Goal: Go to known website: Access a specific website the user already knows

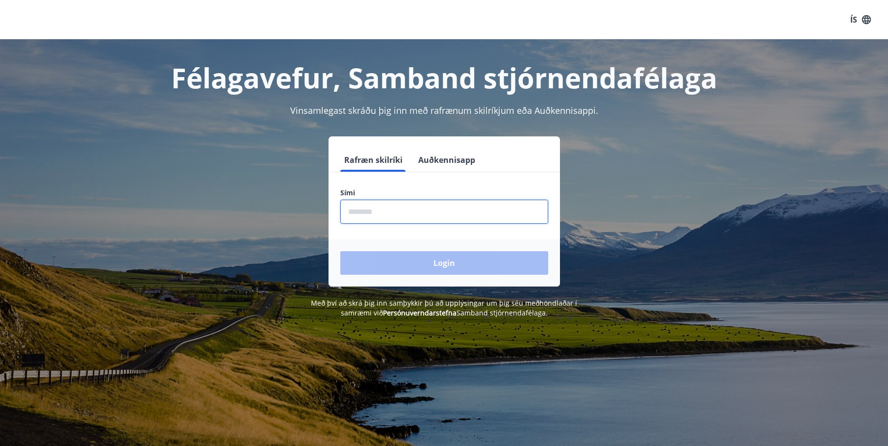
click at [364, 209] on input "phone" at bounding box center [444, 212] width 208 height 24
type input "********"
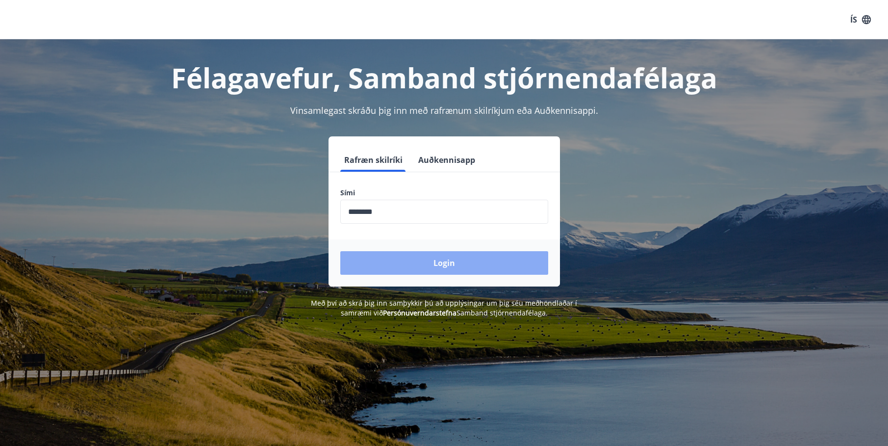
click at [410, 265] on button "Login" at bounding box center [444, 263] width 208 height 24
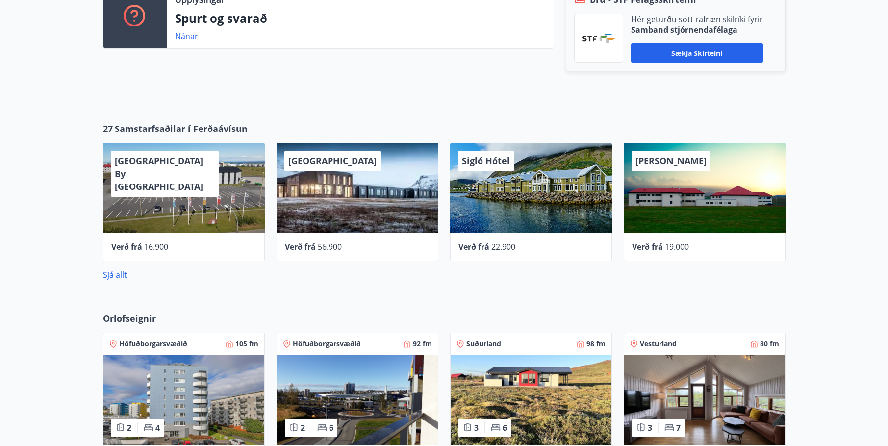
scroll to position [357, 0]
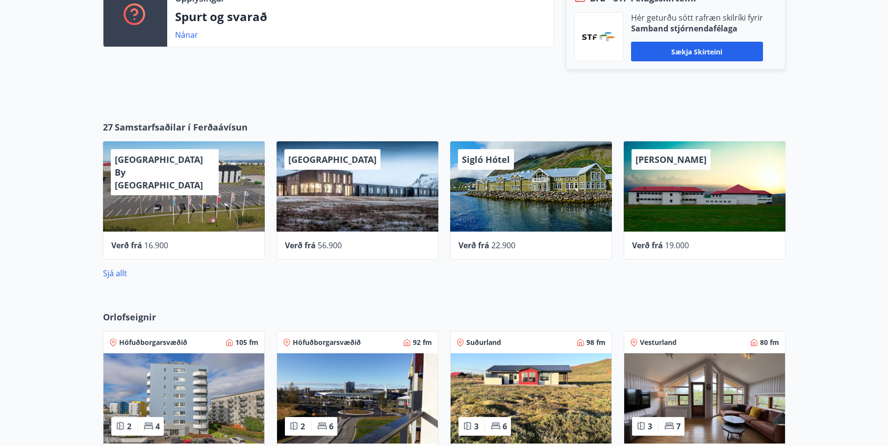
click at [515, 196] on div "Sigló Hótel" at bounding box center [531, 186] width 162 height 90
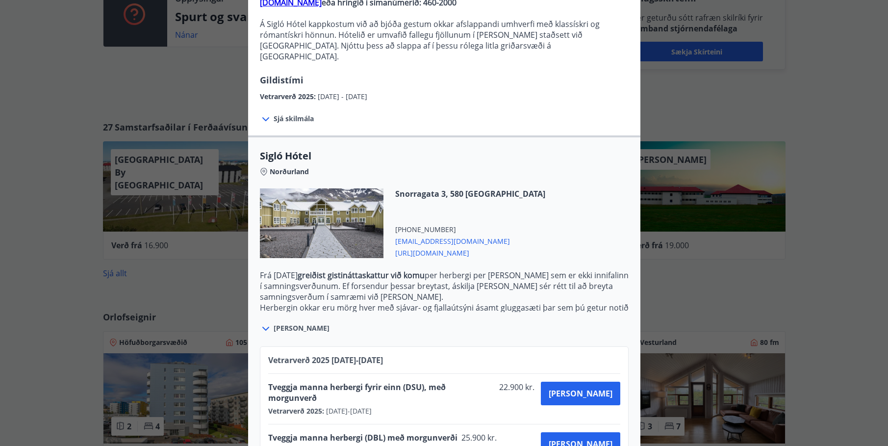
scroll to position [128, 0]
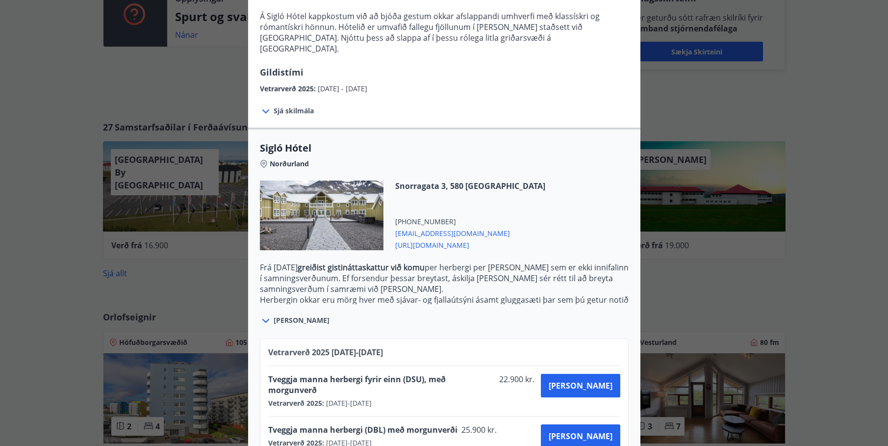
click at [265, 315] on icon at bounding box center [266, 321] width 12 height 12
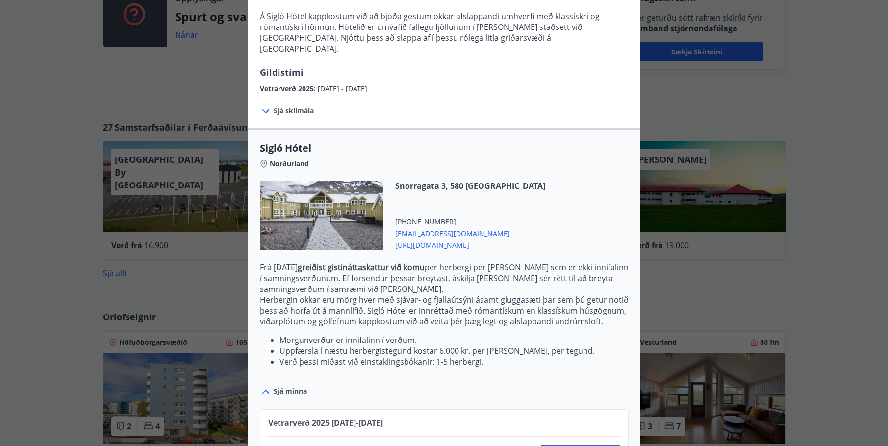
scroll to position [199, 0]
